Goal: Find specific page/section: Find specific page/section

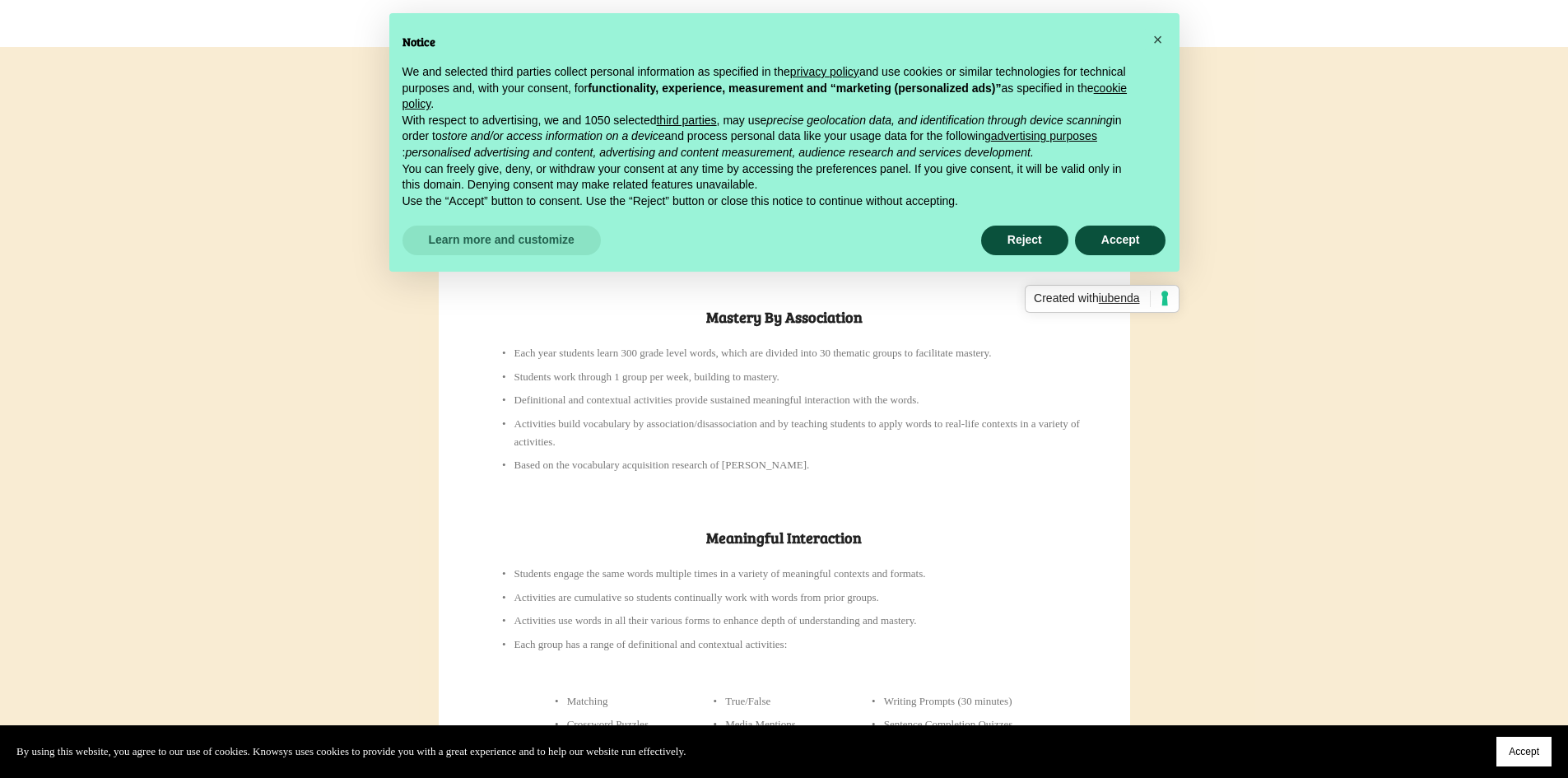
scroll to position [988, 0]
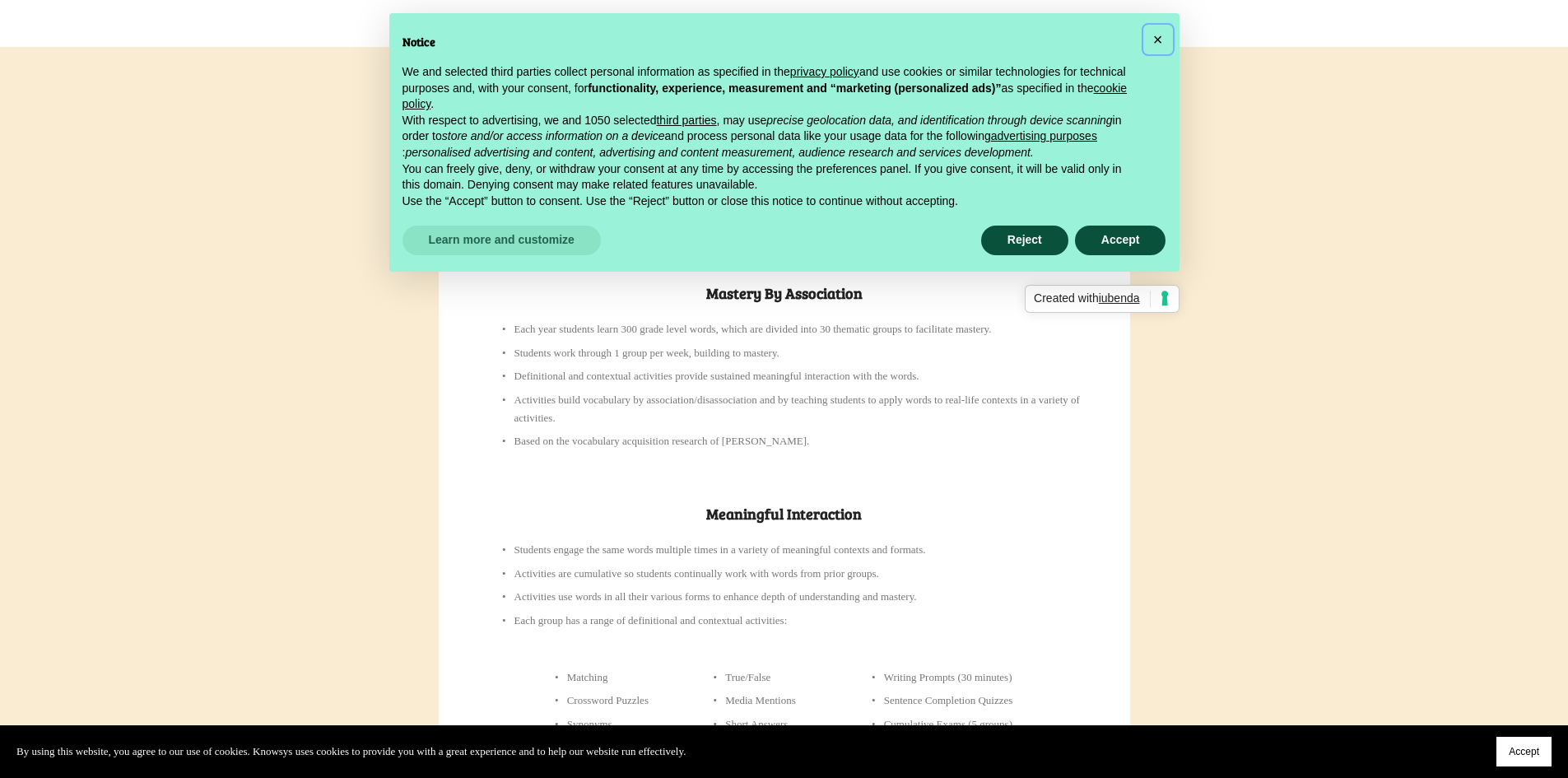
click at [1158, 38] on span "×" at bounding box center [1158, 40] width 10 height 18
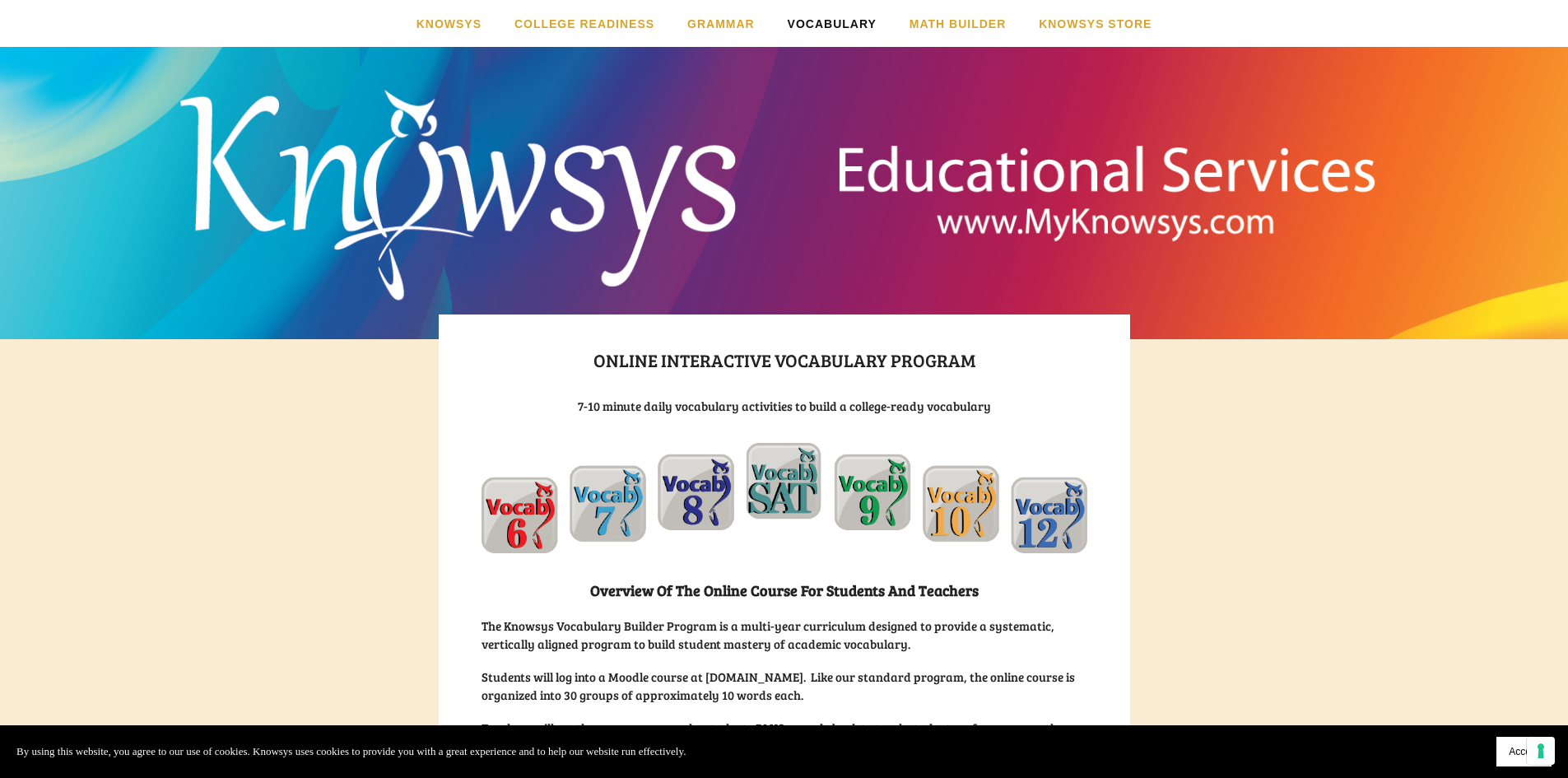
scroll to position [10, 0]
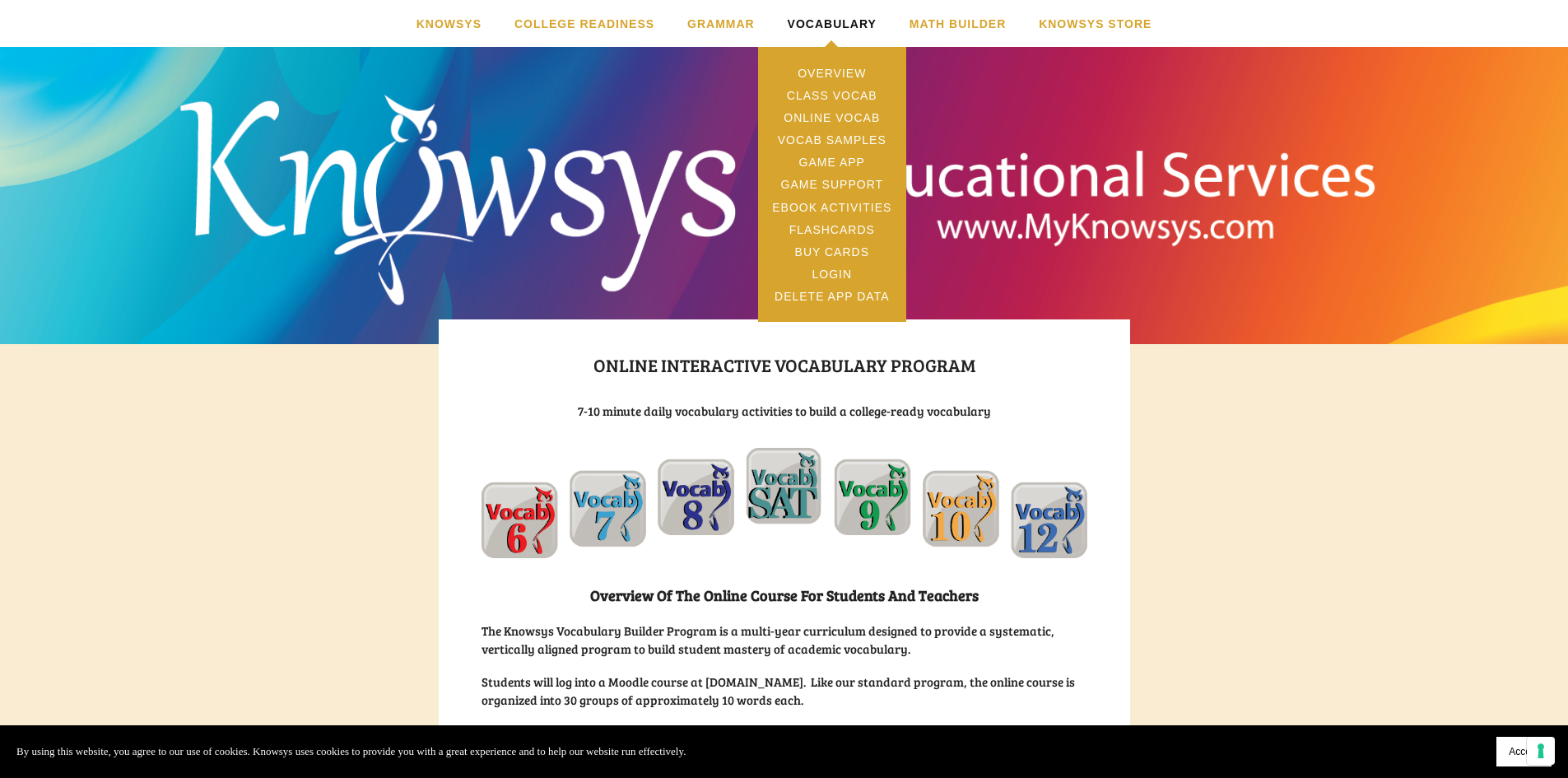
click at [818, 26] on link "Vocabulary" at bounding box center [832, 23] width 89 height 47
click at [833, 89] on link "Class Vocab" at bounding box center [832, 95] width 148 height 22
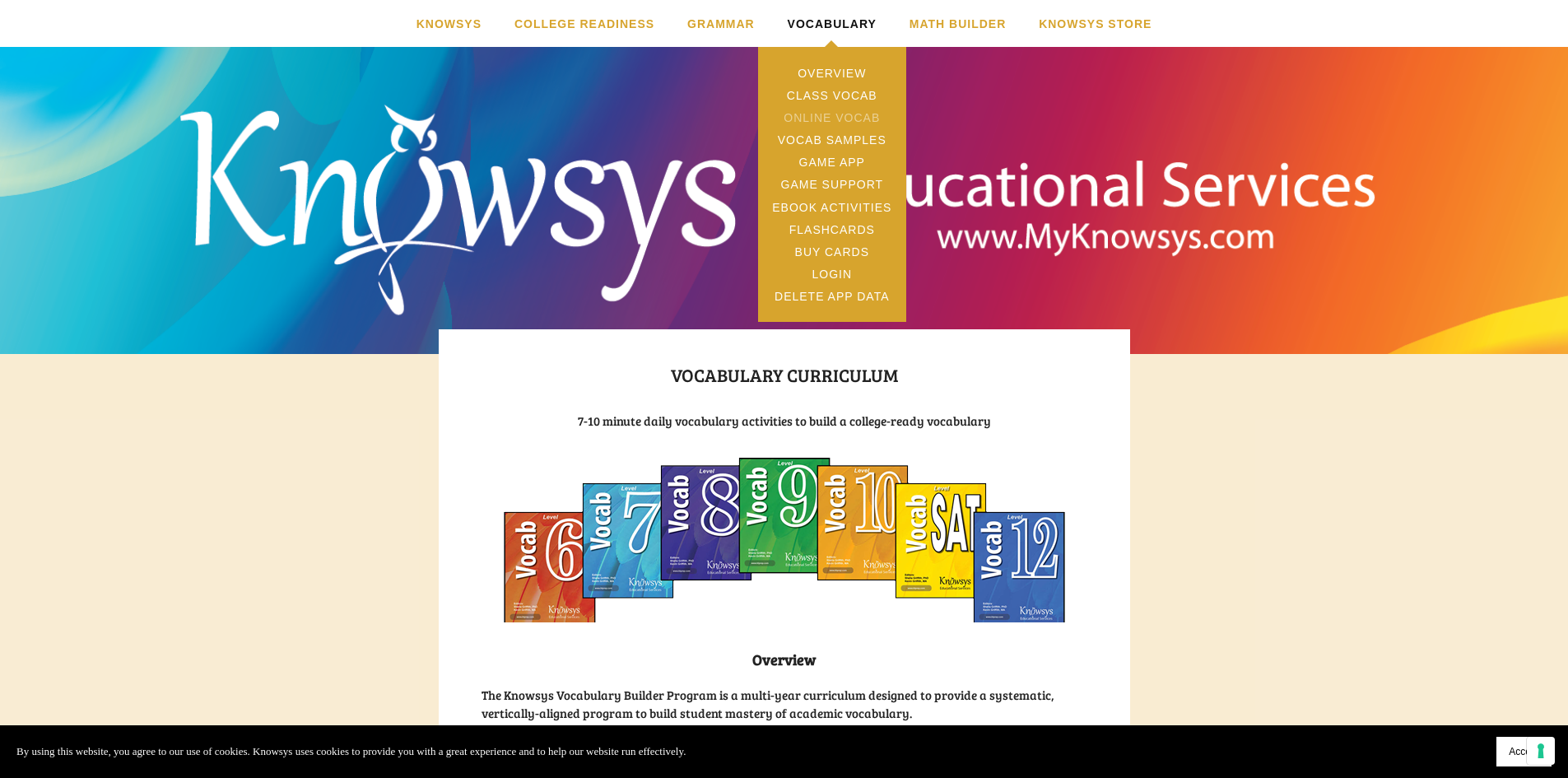
click at [848, 117] on link "Online Vocab" at bounding box center [832, 117] width 148 height 22
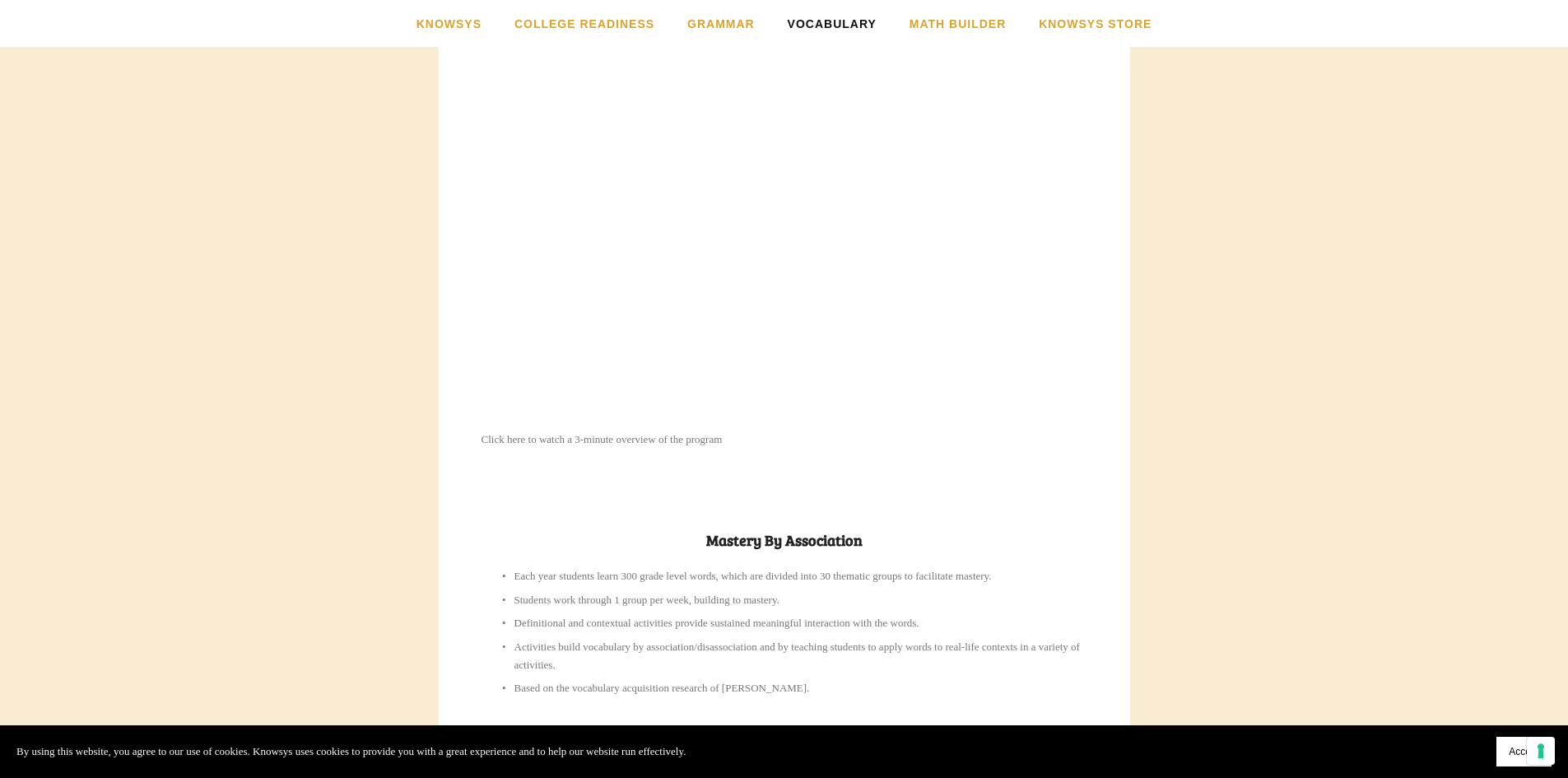
scroll to position [988, 0]
